Goal: Task Accomplishment & Management: Use online tool/utility

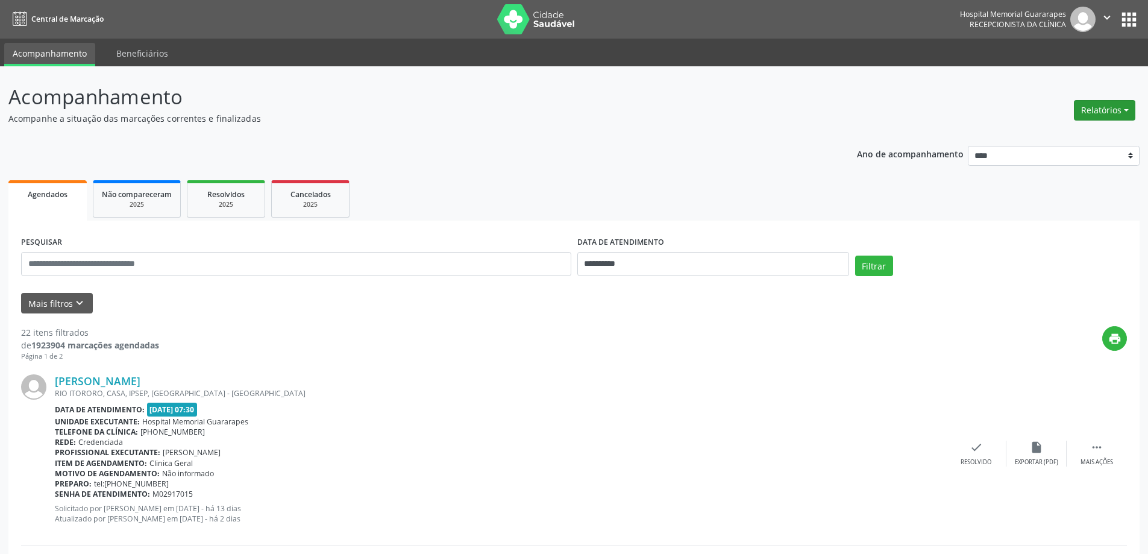
click at [1105, 105] on button "Relatórios" at bounding box center [1104, 110] width 61 height 20
click at [1073, 134] on link "Agendamentos" at bounding box center [1071, 136] width 130 height 17
select select "*"
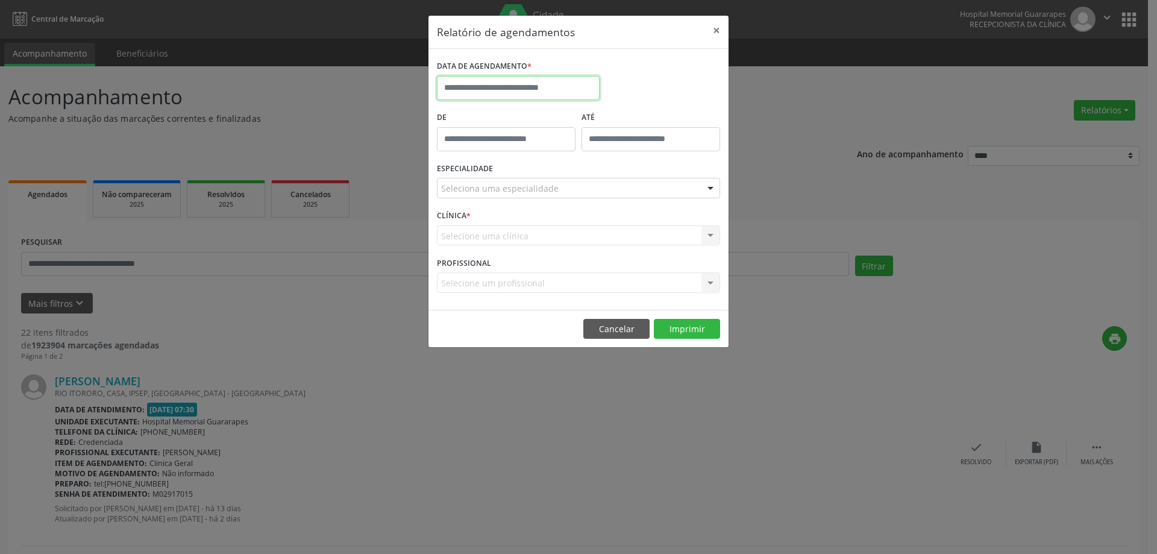
click at [536, 91] on input "text" at bounding box center [518, 88] width 163 height 24
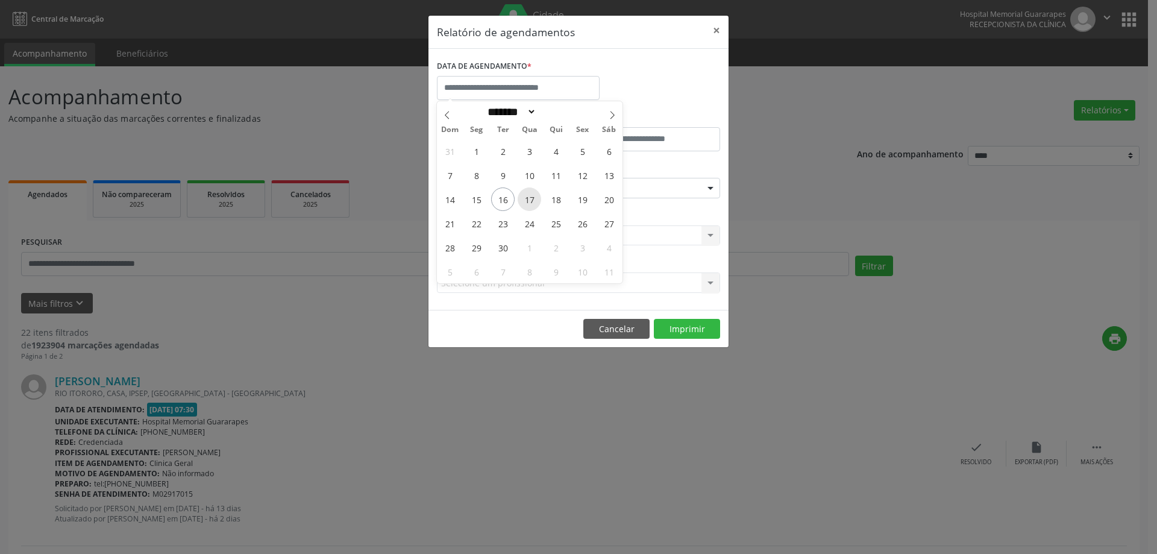
click at [531, 202] on span "17" at bounding box center [528, 198] width 23 height 23
type input "**********"
click at [531, 202] on span "17" at bounding box center [528, 198] width 23 height 23
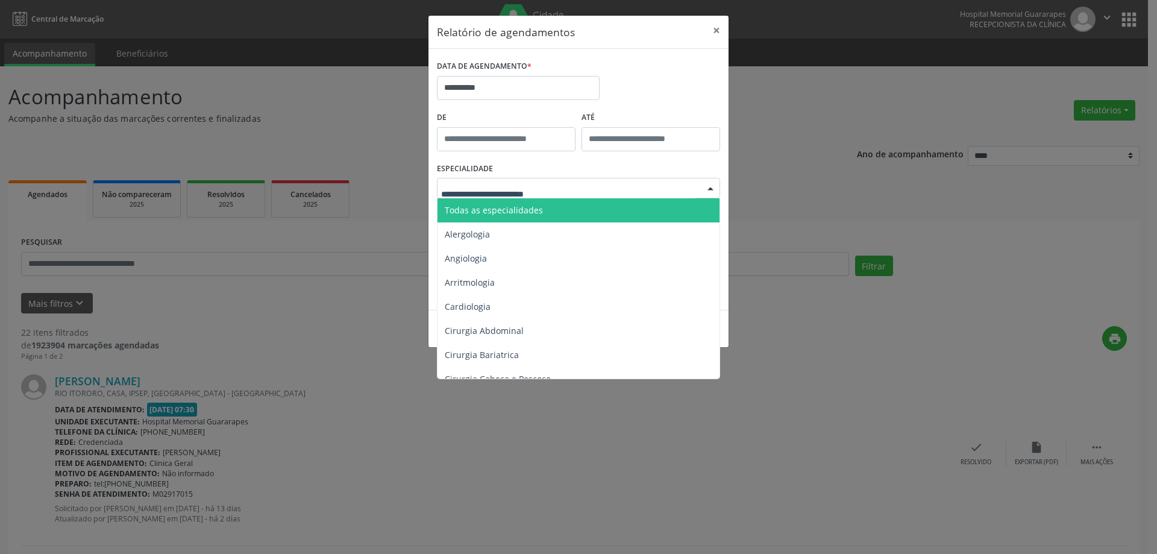
click at [592, 183] on div at bounding box center [578, 188] width 283 height 20
click at [572, 205] on span "Todas as especialidades" at bounding box center [579, 210] width 284 height 24
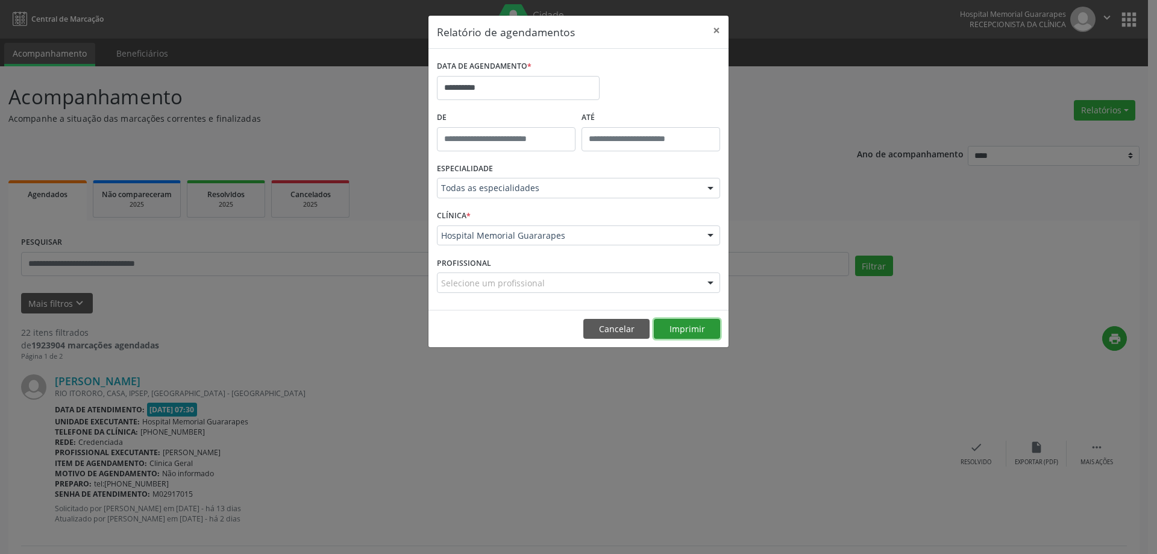
click at [701, 330] on button "Imprimir" at bounding box center [687, 329] width 66 height 20
